Goal: Go to known website: Go to known website

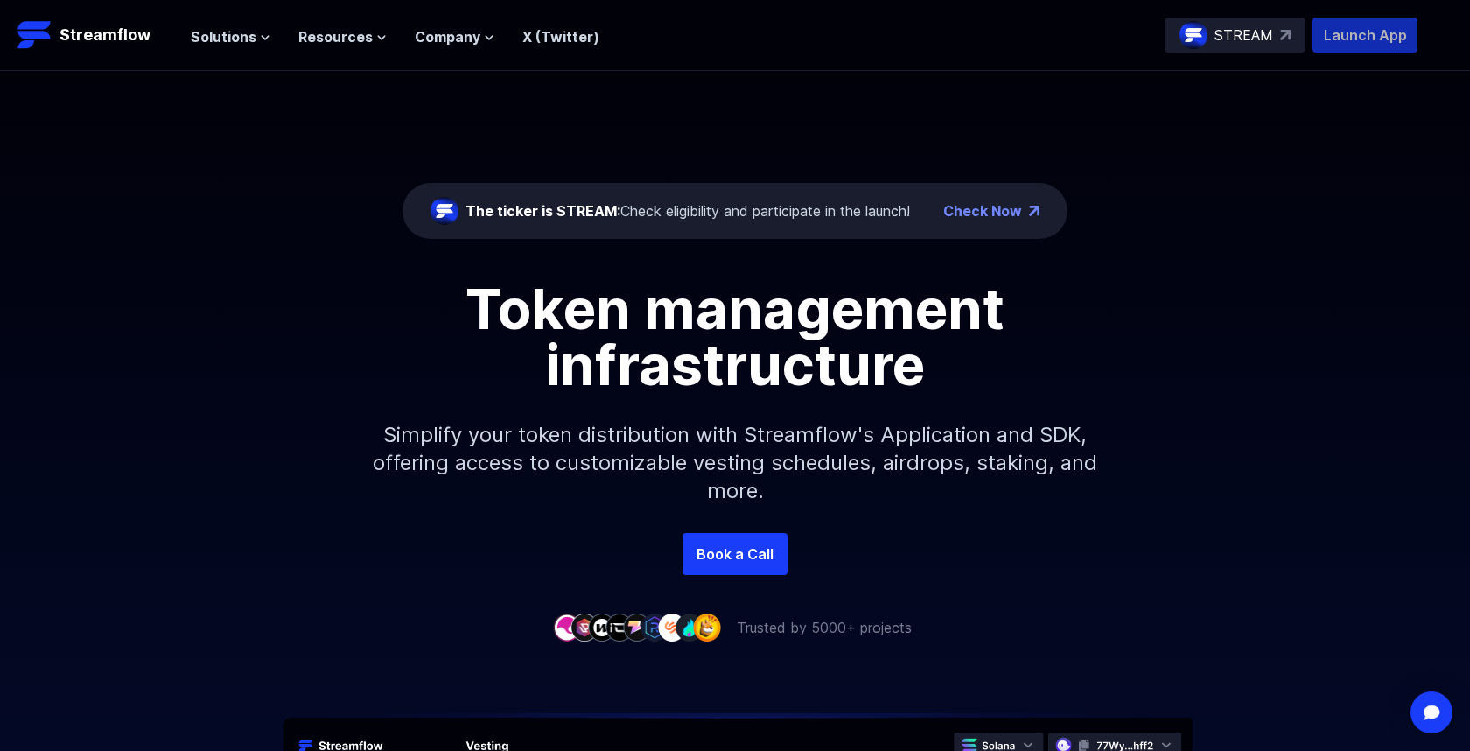
click at [1338, 38] on p "Launch App" at bounding box center [1364, 34] width 105 height 35
click at [1338, 41] on p "Launch App" at bounding box center [1364, 34] width 105 height 35
click at [1370, 34] on p "Launch App" at bounding box center [1364, 34] width 105 height 35
click at [1365, 36] on p "Launch App" at bounding box center [1364, 34] width 105 height 35
click at [1354, 35] on p "Launch App" at bounding box center [1364, 34] width 105 height 35
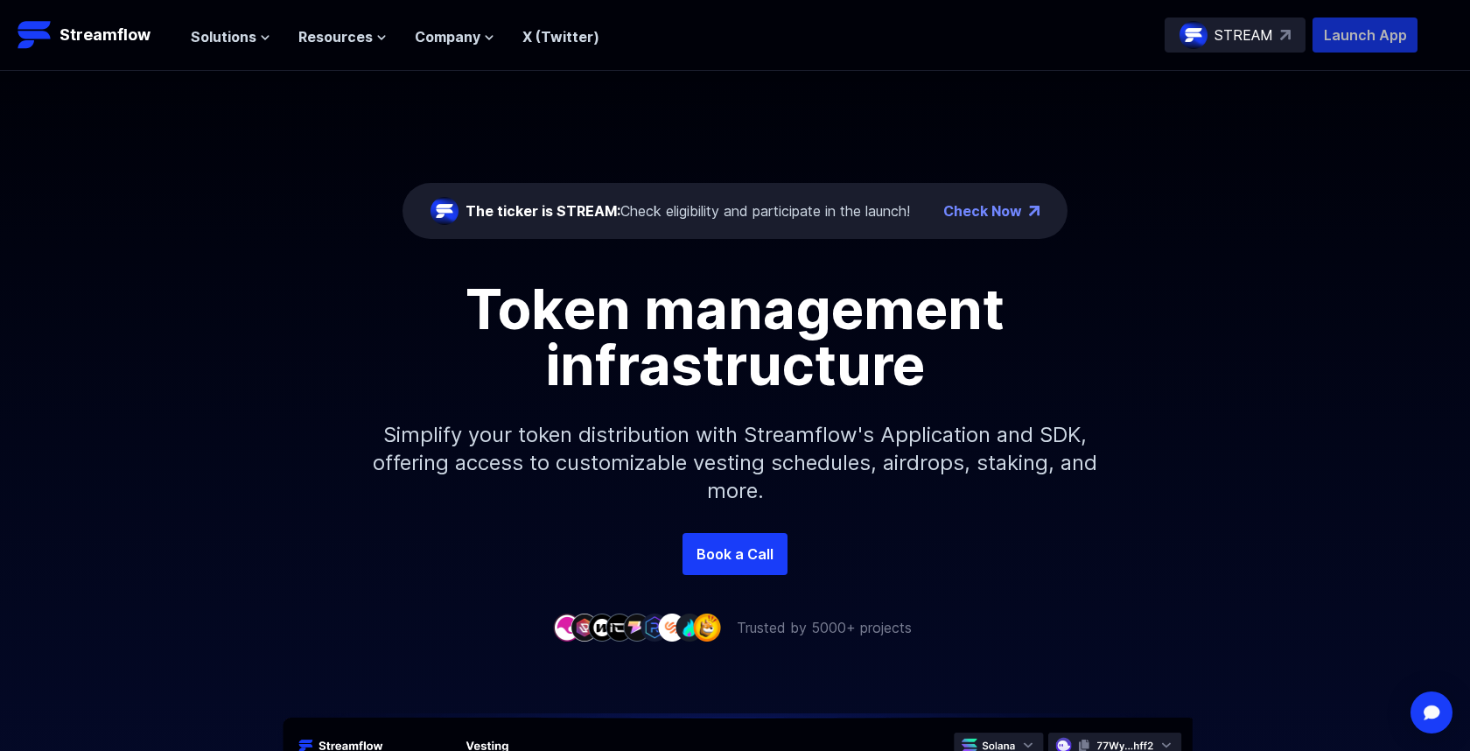
click at [1375, 38] on p "Launch App" at bounding box center [1364, 34] width 105 height 35
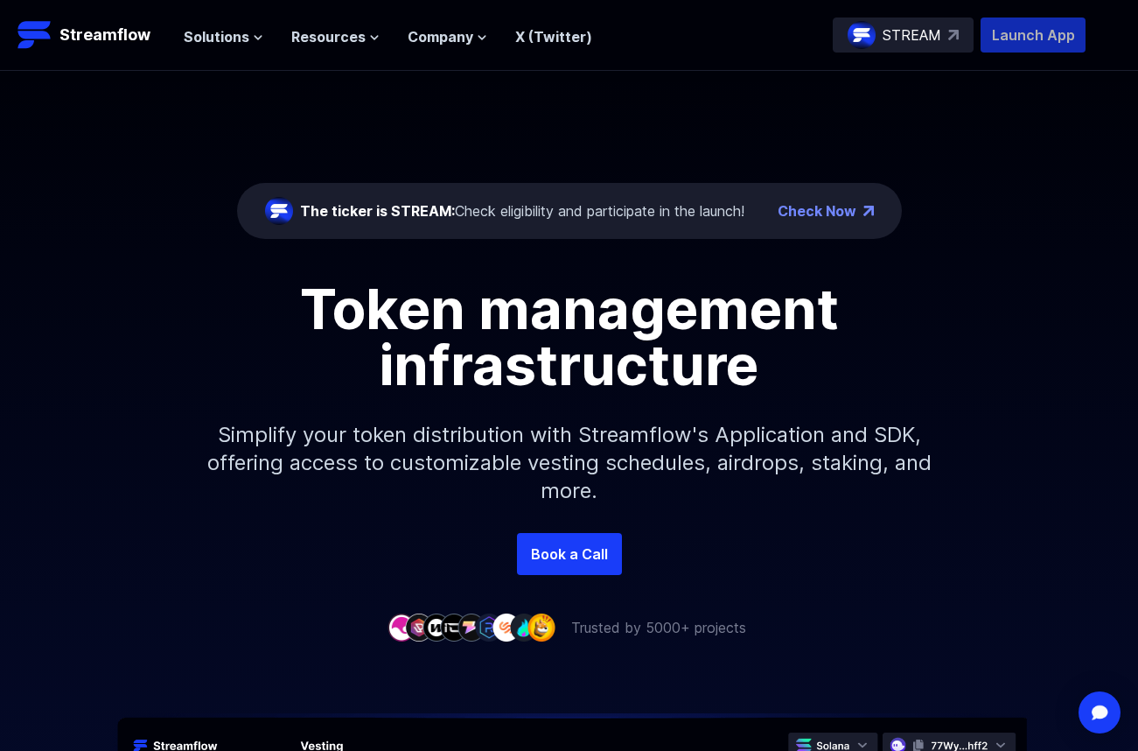
click at [1051, 37] on p "Launch App" at bounding box center [1033, 34] width 105 height 35
click at [1045, 46] on p "Launch App" at bounding box center [1033, 34] width 105 height 35
click at [1025, 36] on p "Launch App" at bounding box center [1033, 34] width 105 height 35
